Goal: Find specific page/section: Find specific page/section

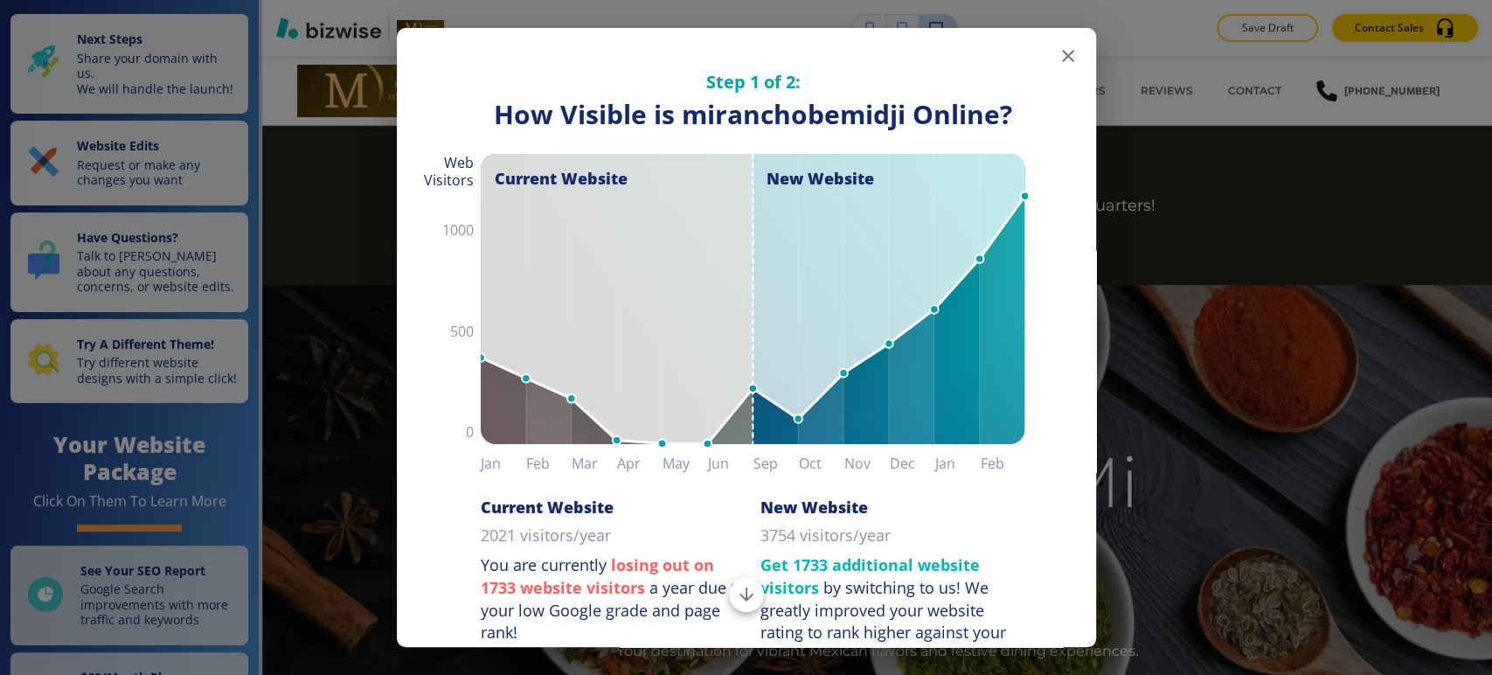
click at [1057, 55] on icon "button" at bounding box center [1067, 55] width 21 height 21
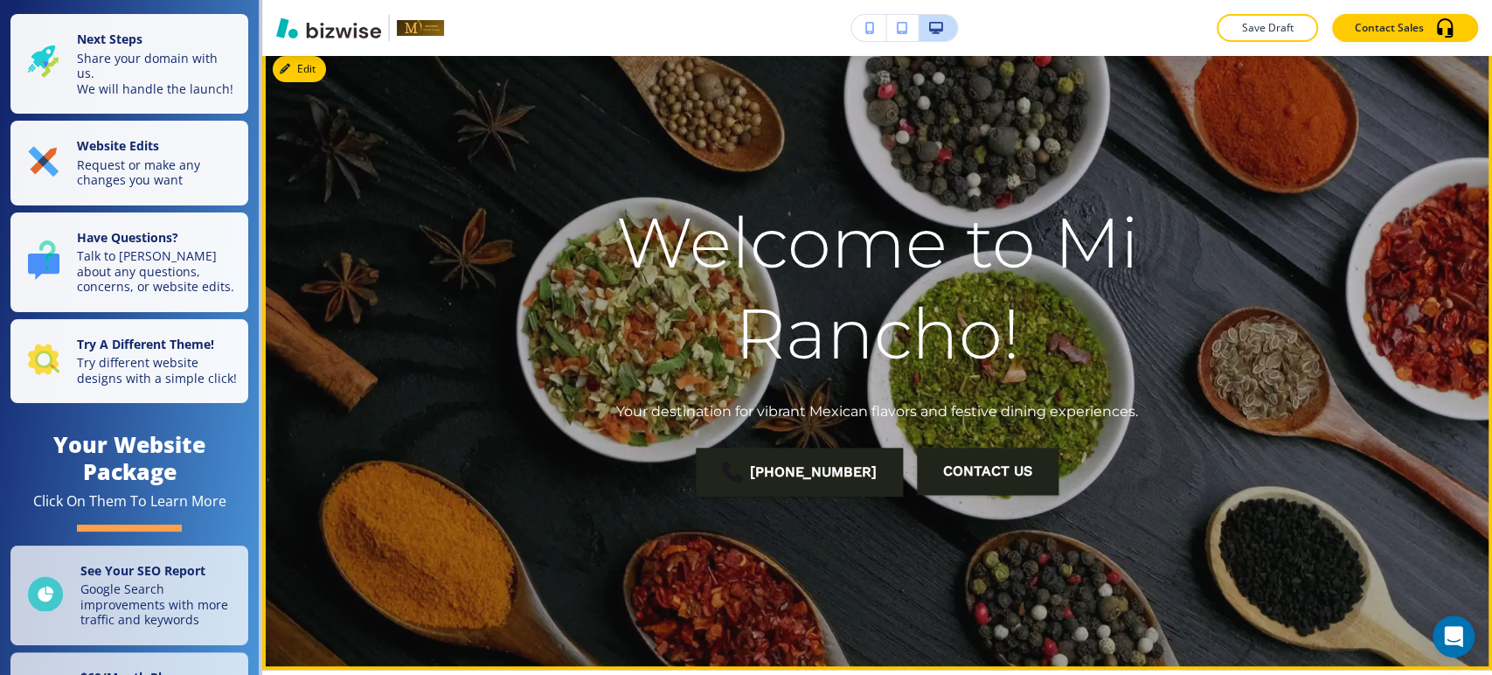
scroll to position [194, 0]
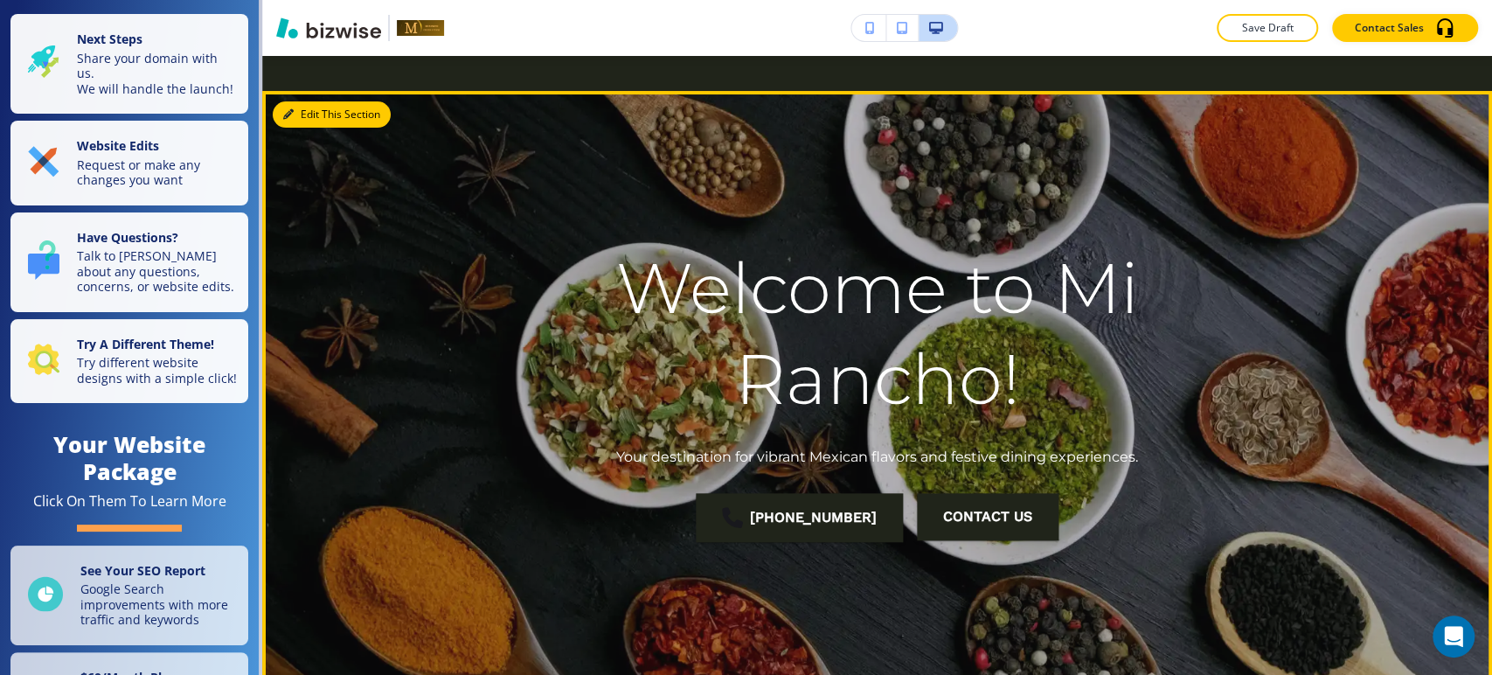
drag, startPoint x: 314, startPoint y: 121, endPoint x: 300, endPoint y: 190, distance: 71.3
click at [314, 121] on button "Edit This Section" at bounding box center [332, 114] width 118 height 26
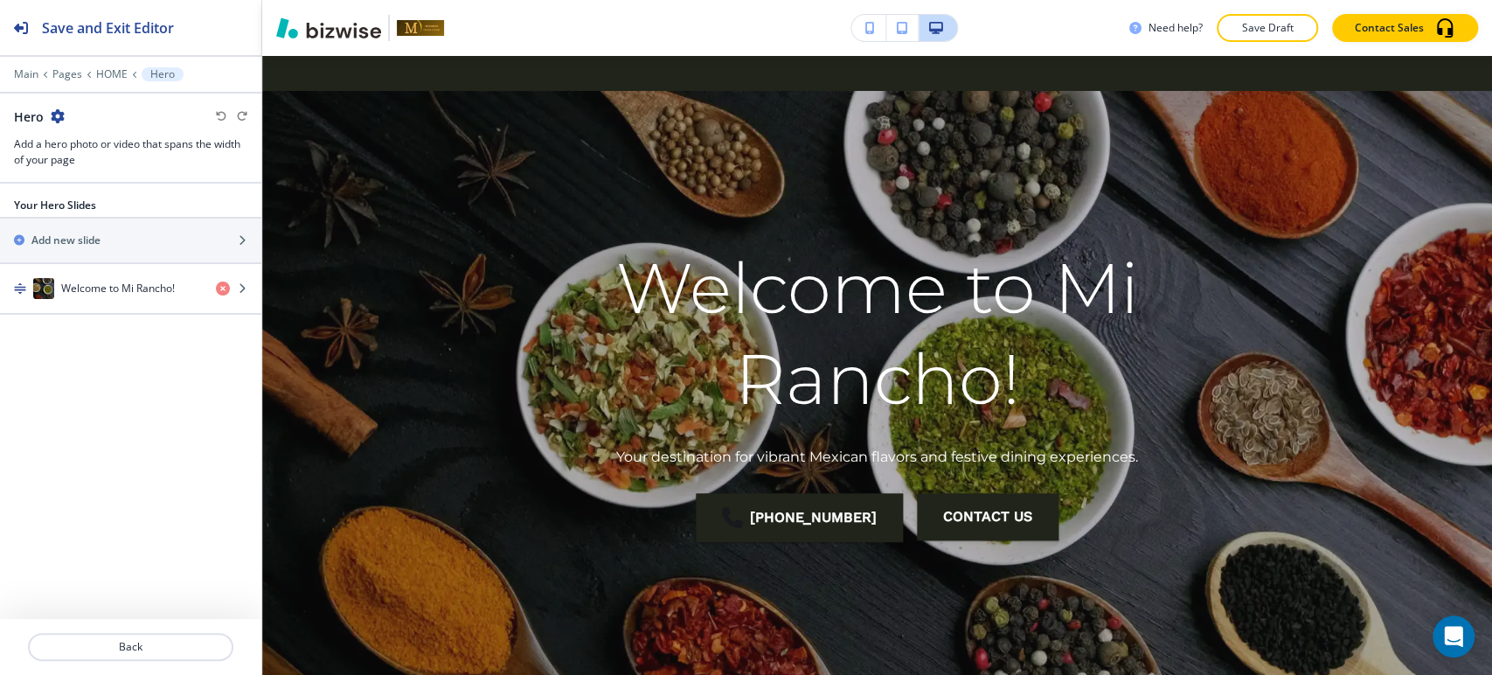
scroll to position [229, 0]
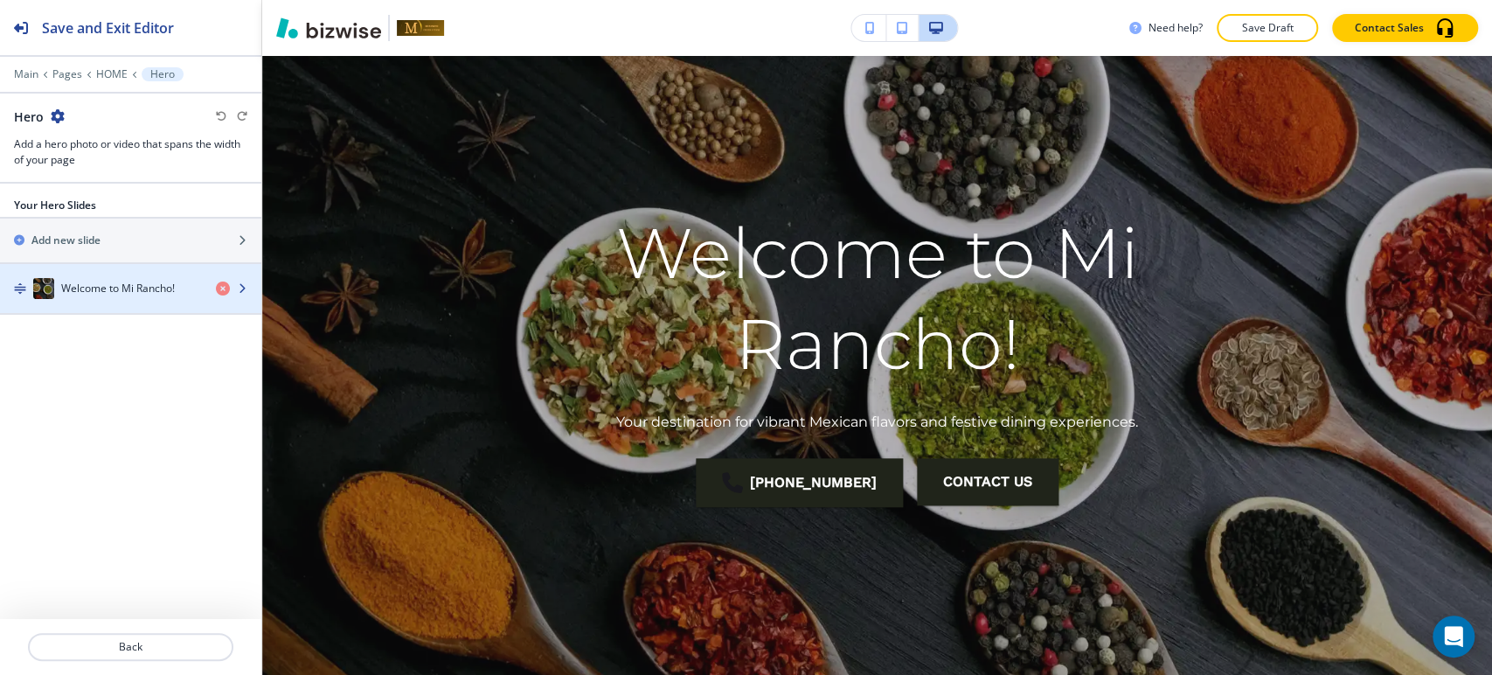
click at [142, 285] on h4 "Welcome to Mi Rancho!" at bounding box center [118, 288] width 114 height 16
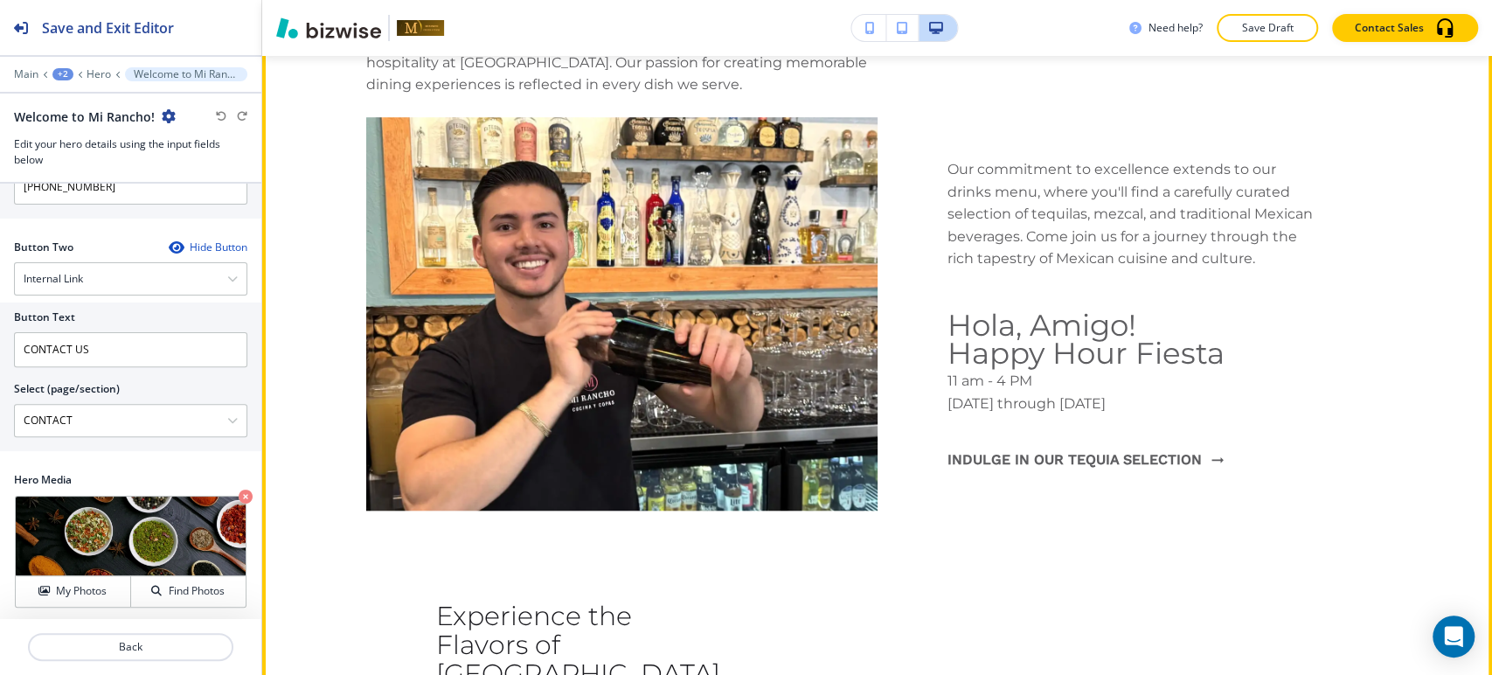
scroll to position [867, 0]
